Goal: Information Seeking & Learning: Learn about a topic

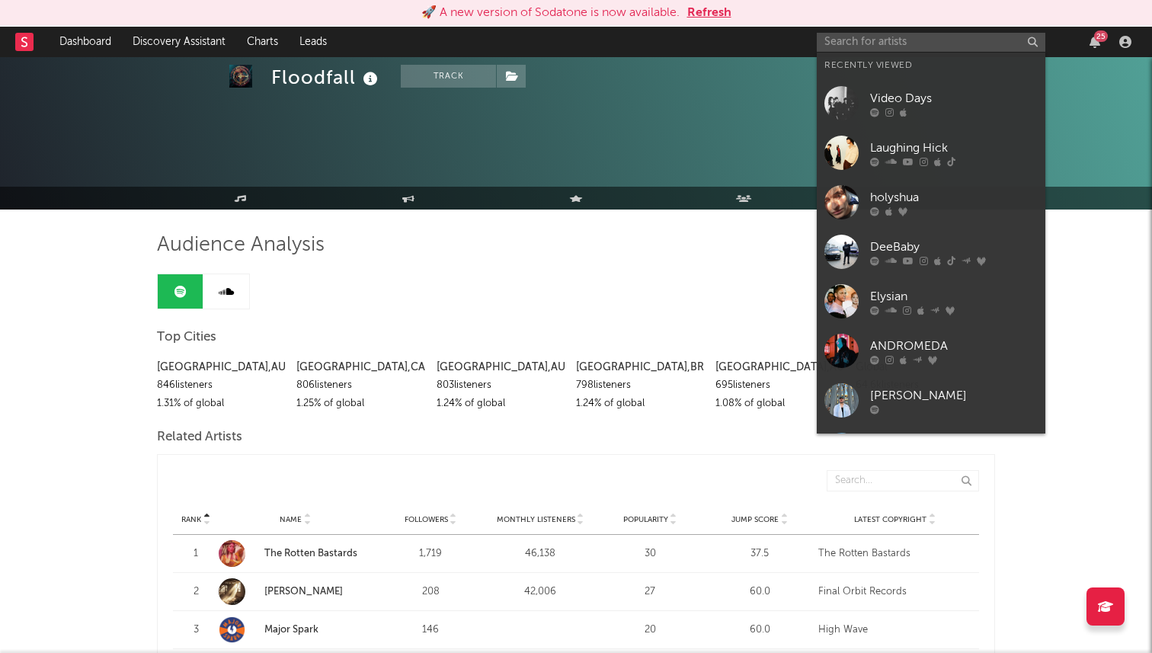
scroll to position [126, 0]
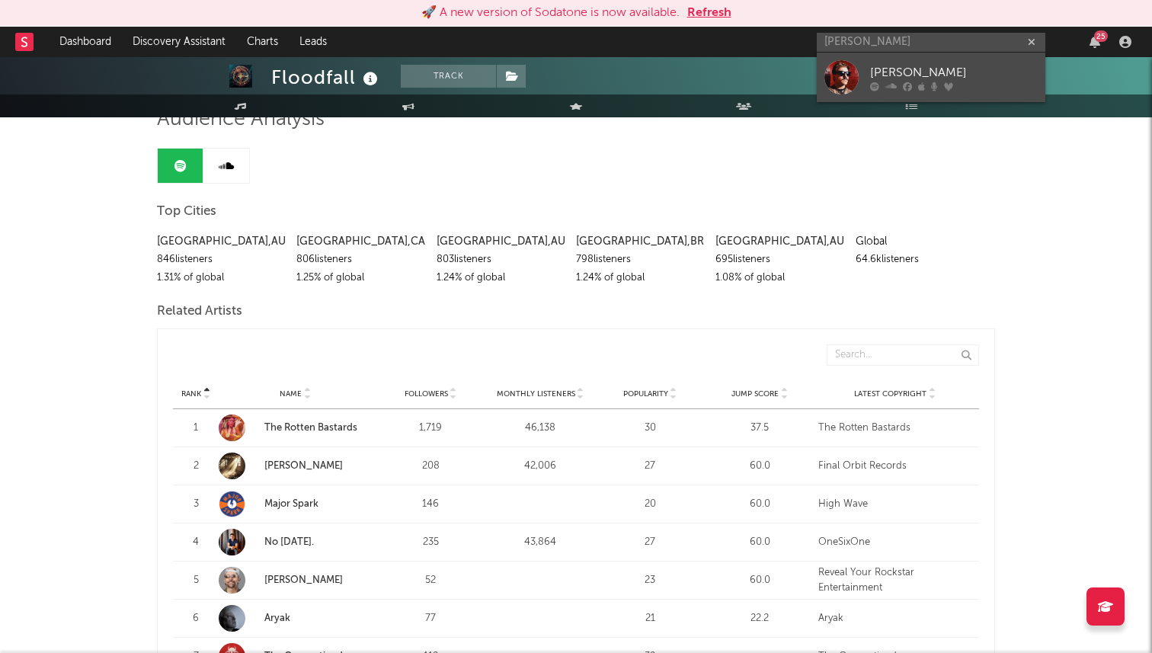
type input "[PERSON_NAME]"
click at [912, 70] on div "[PERSON_NAME]" at bounding box center [954, 72] width 168 height 18
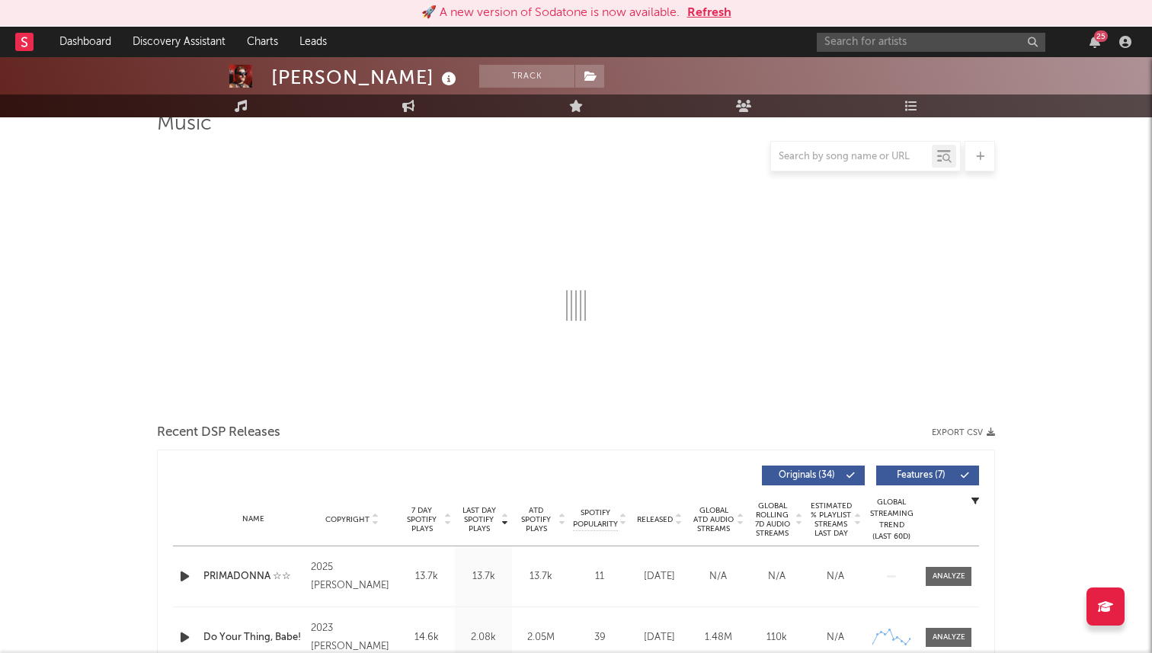
select select "6m"
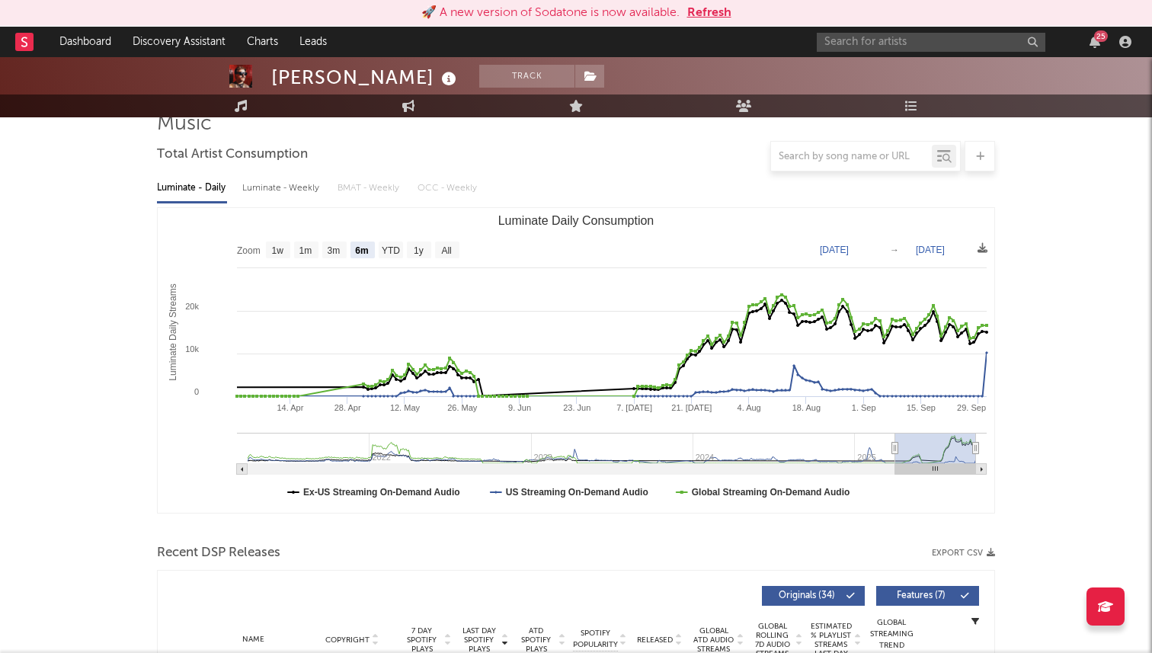
select select "6m"
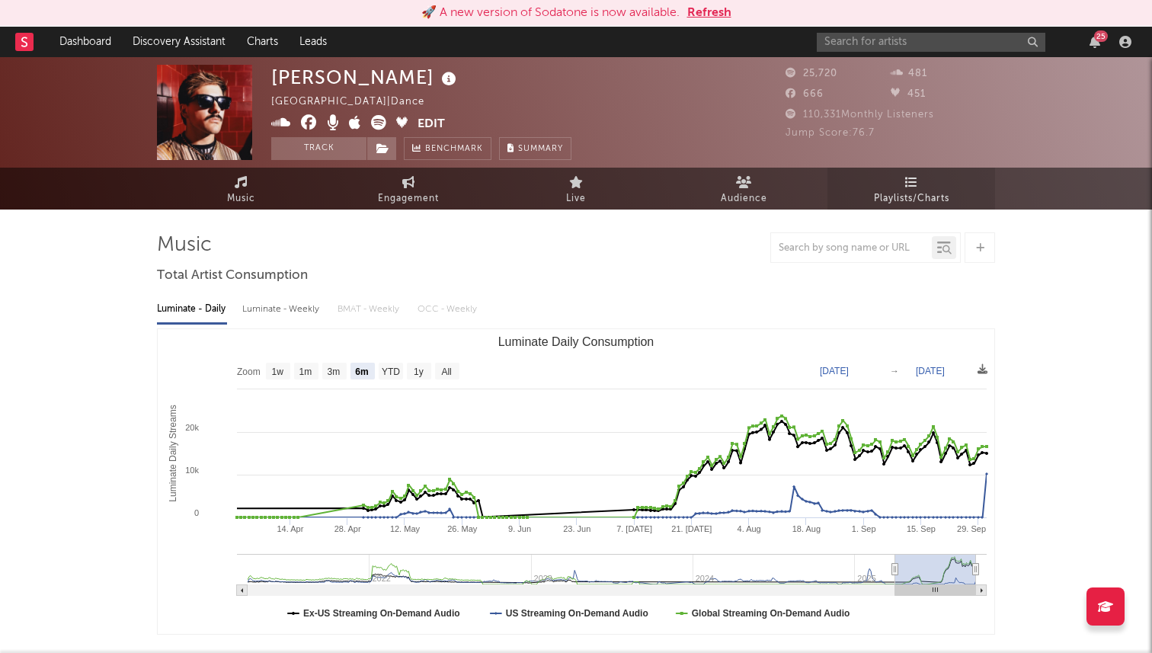
click at [897, 194] on span "Playlists/Charts" at bounding box center [911, 199] width 75 height 18
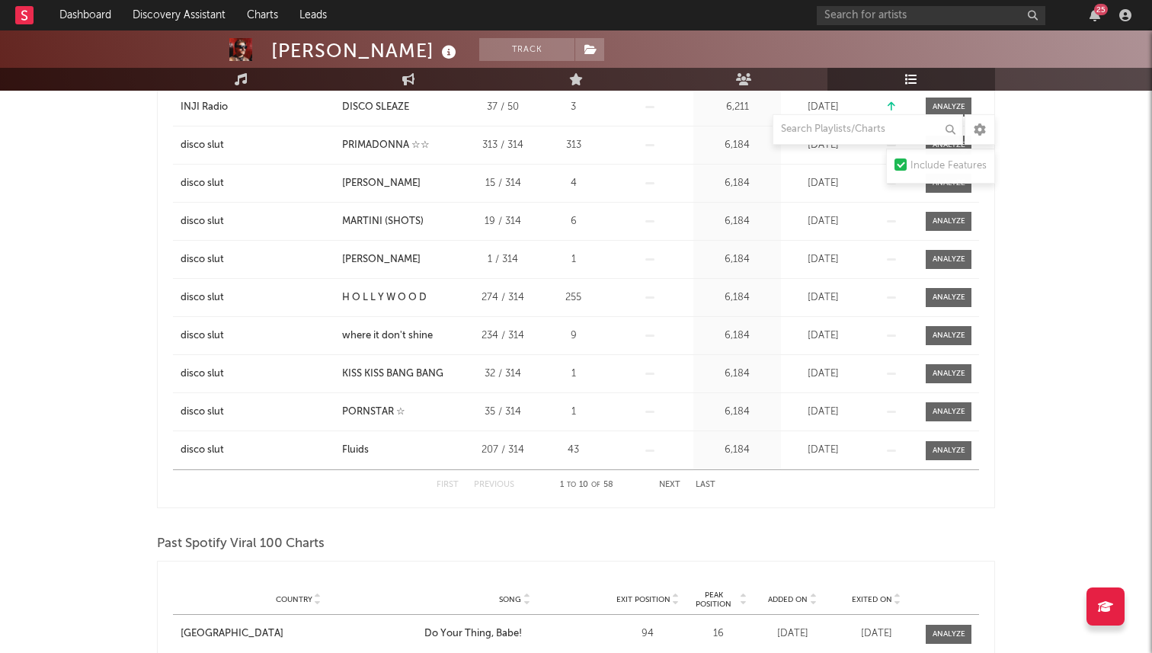
scroll to position [193, 0]
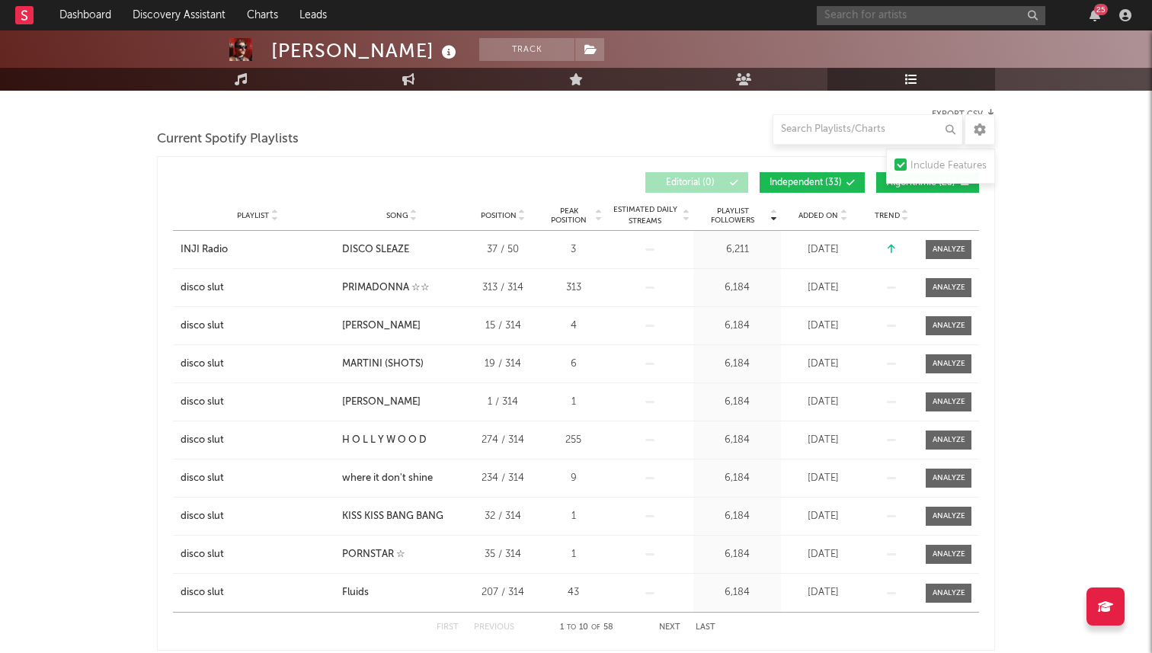
click at [841, 17] on input "text" at bounding box center [931, 15] width 229 height 19
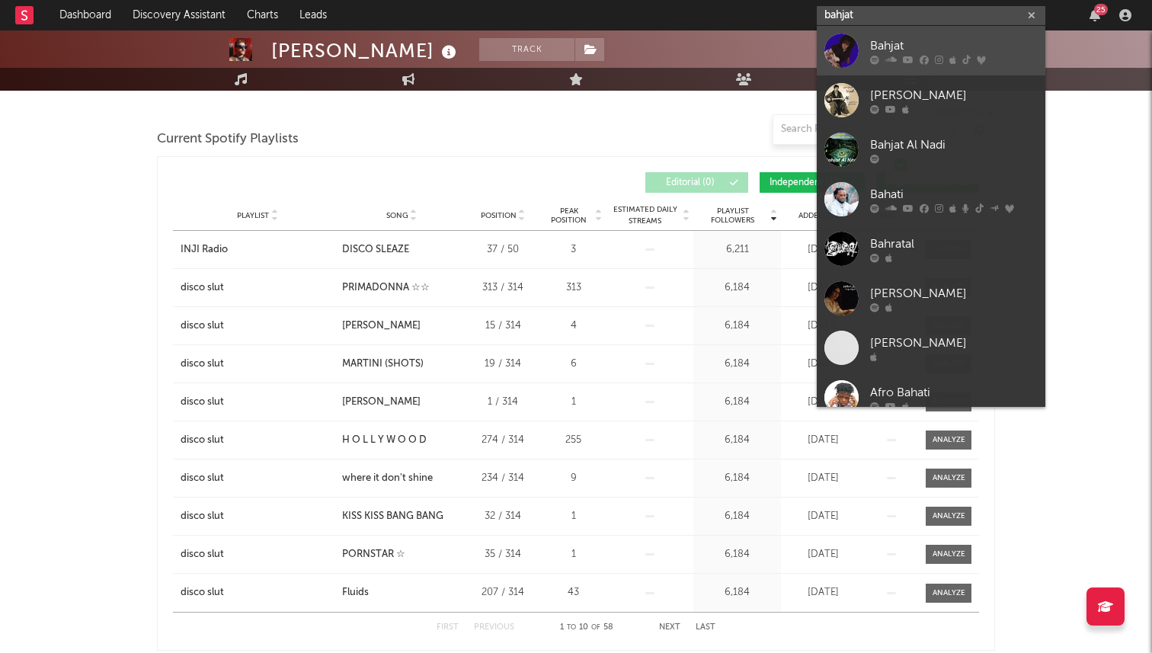
type input "bahjat"
click at [930, 43] on div "Bahjat" at bounding box center [954, 46] width 168 height 18
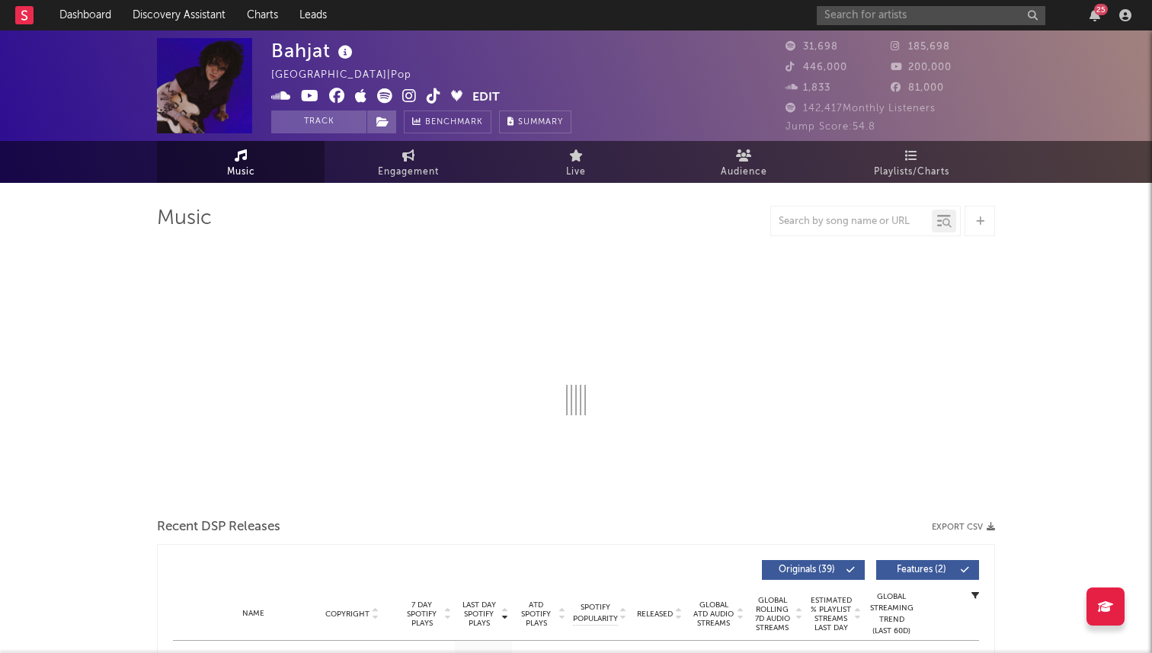
select select "6m"
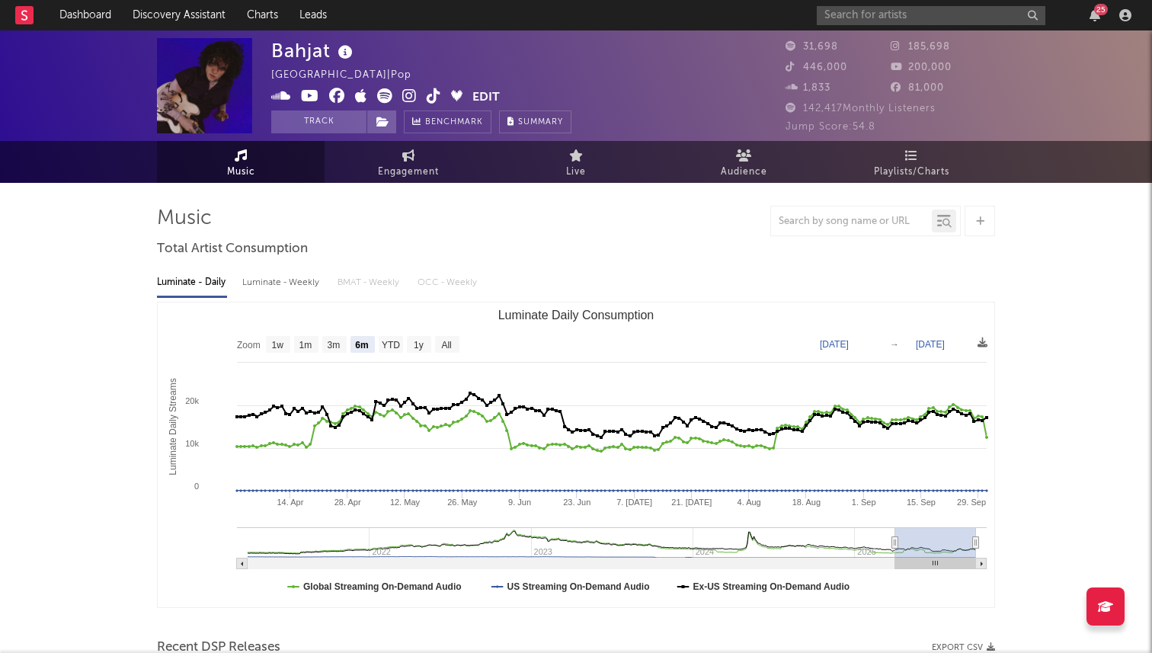
select select "6m"
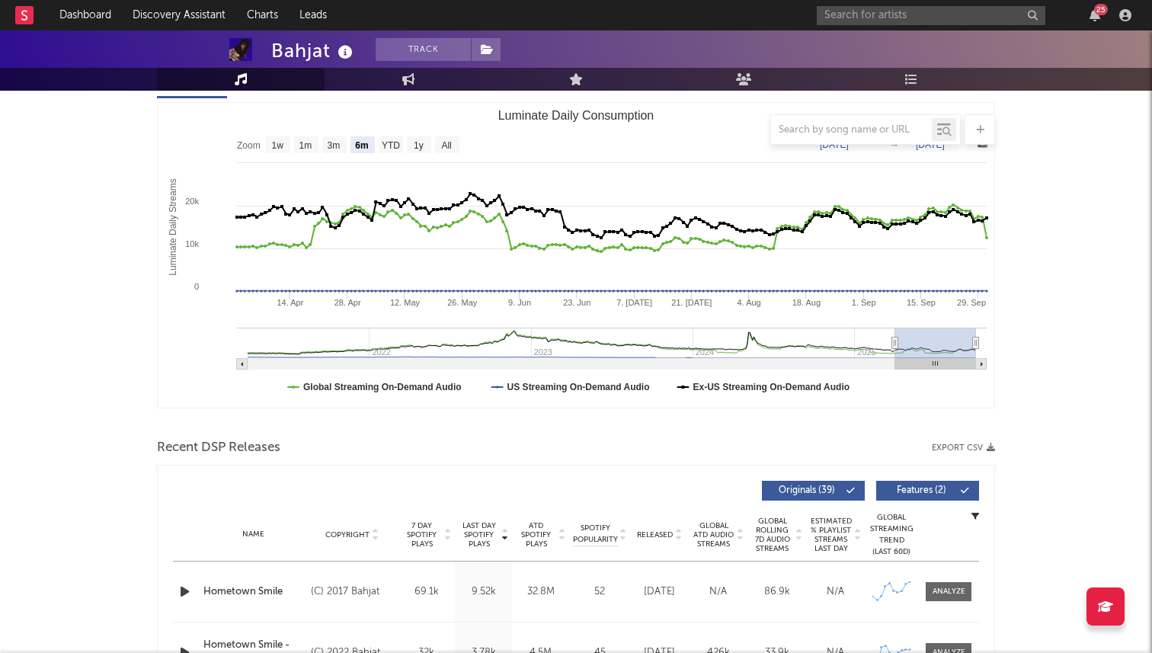
scroll to position [204, 0]
